Goal: Task Accomplishment & Management: Complete application form

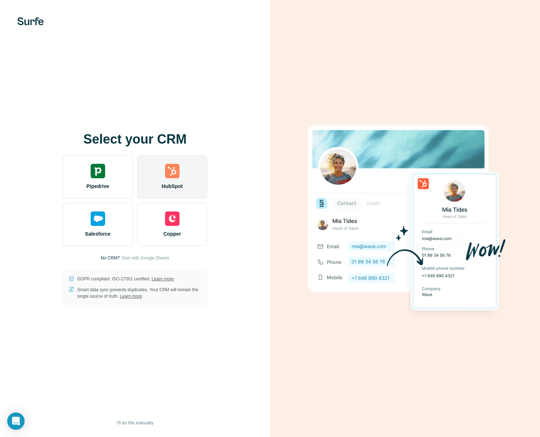
click at [178, 183] on span "HubSpot" at bounding box center [172, 186] width 21 height 7
click at [186, 184] on div "HubSpot" at bounding box center [172, 176] width 70 height 43
